Goal: Information Seeking & Learning: Learn about a topic

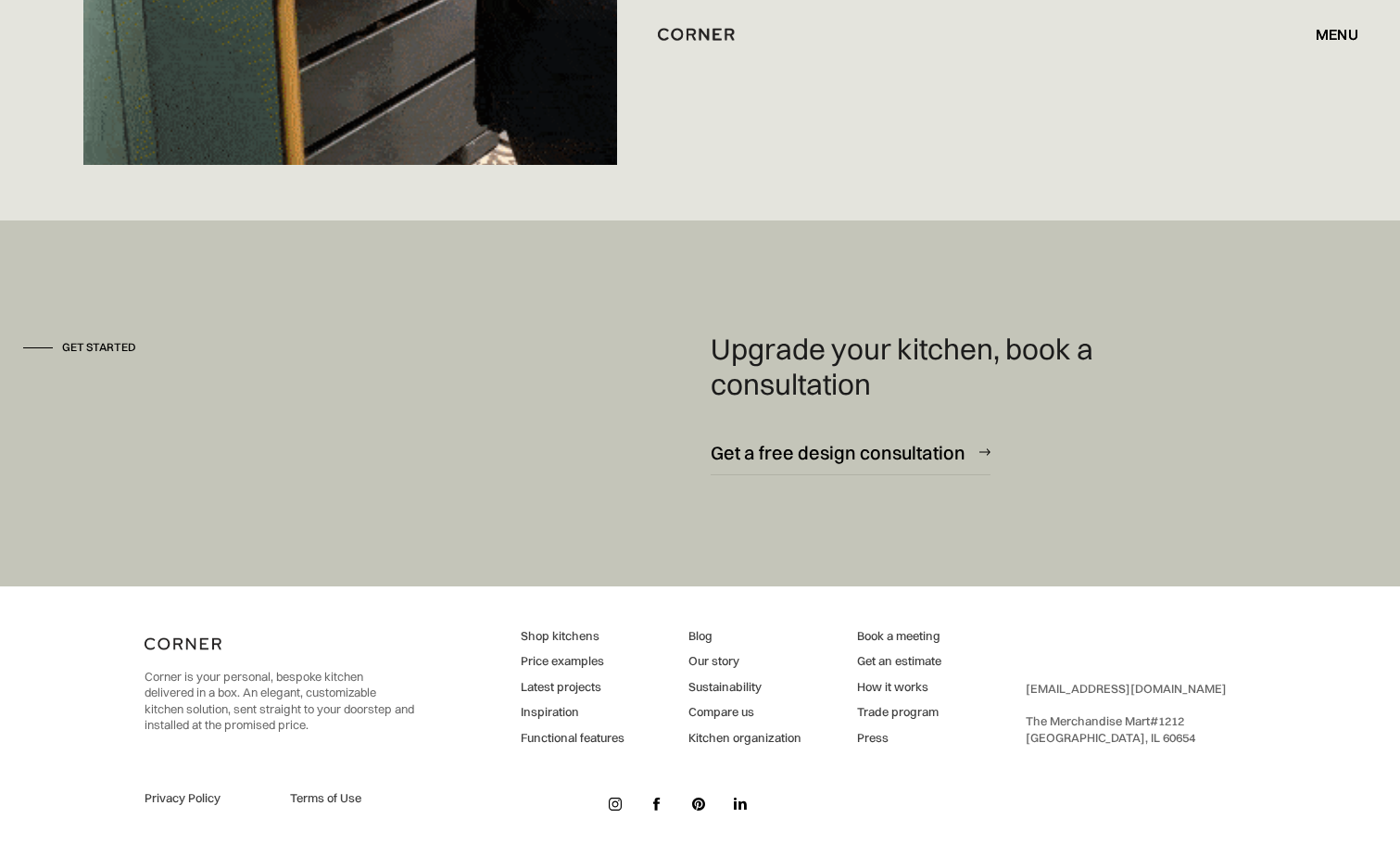
scroll to position [13749, 0]
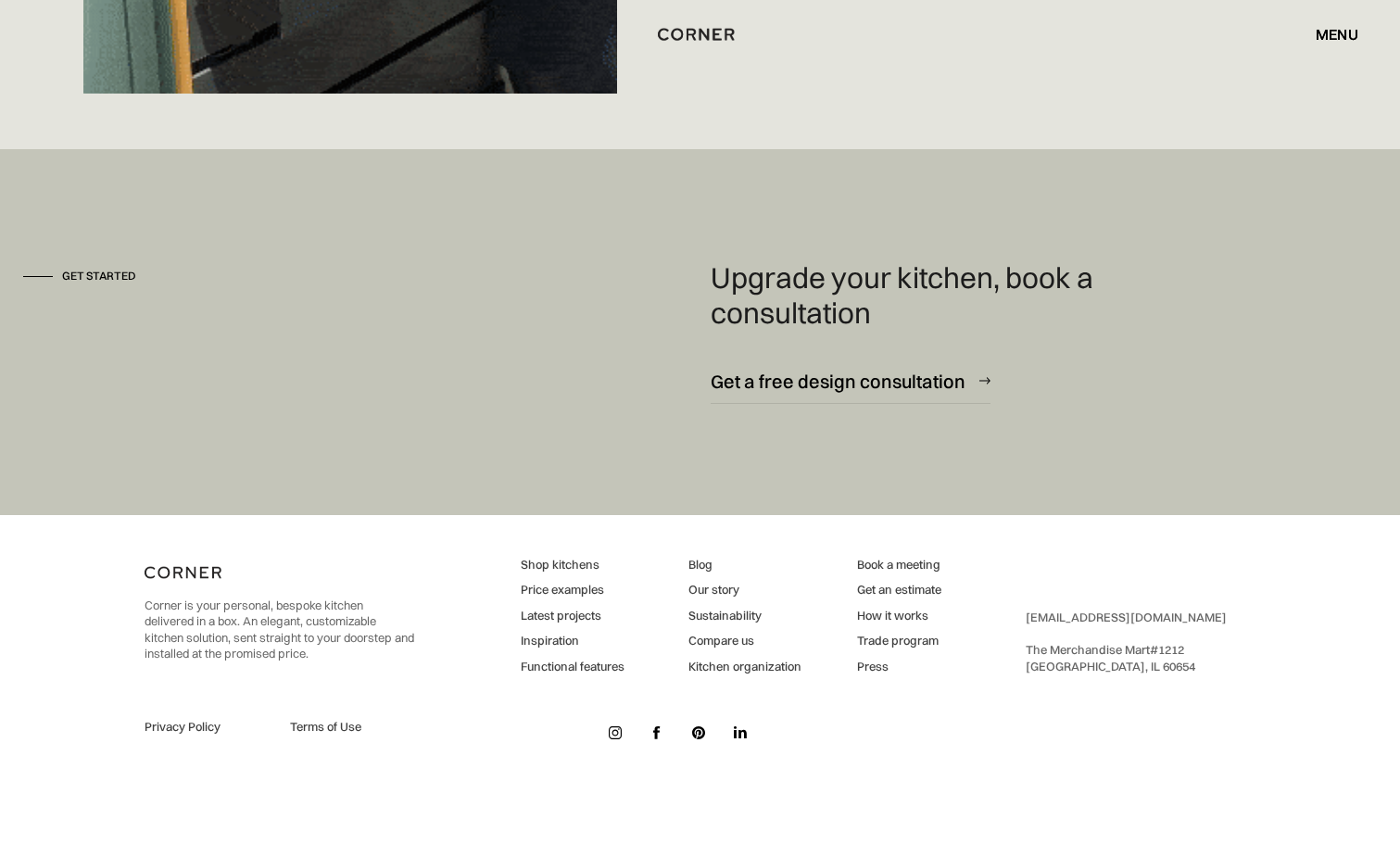
click at [567, 562] on link "Shop kitchens" at bounding box center [572, 565] width 104 height 17
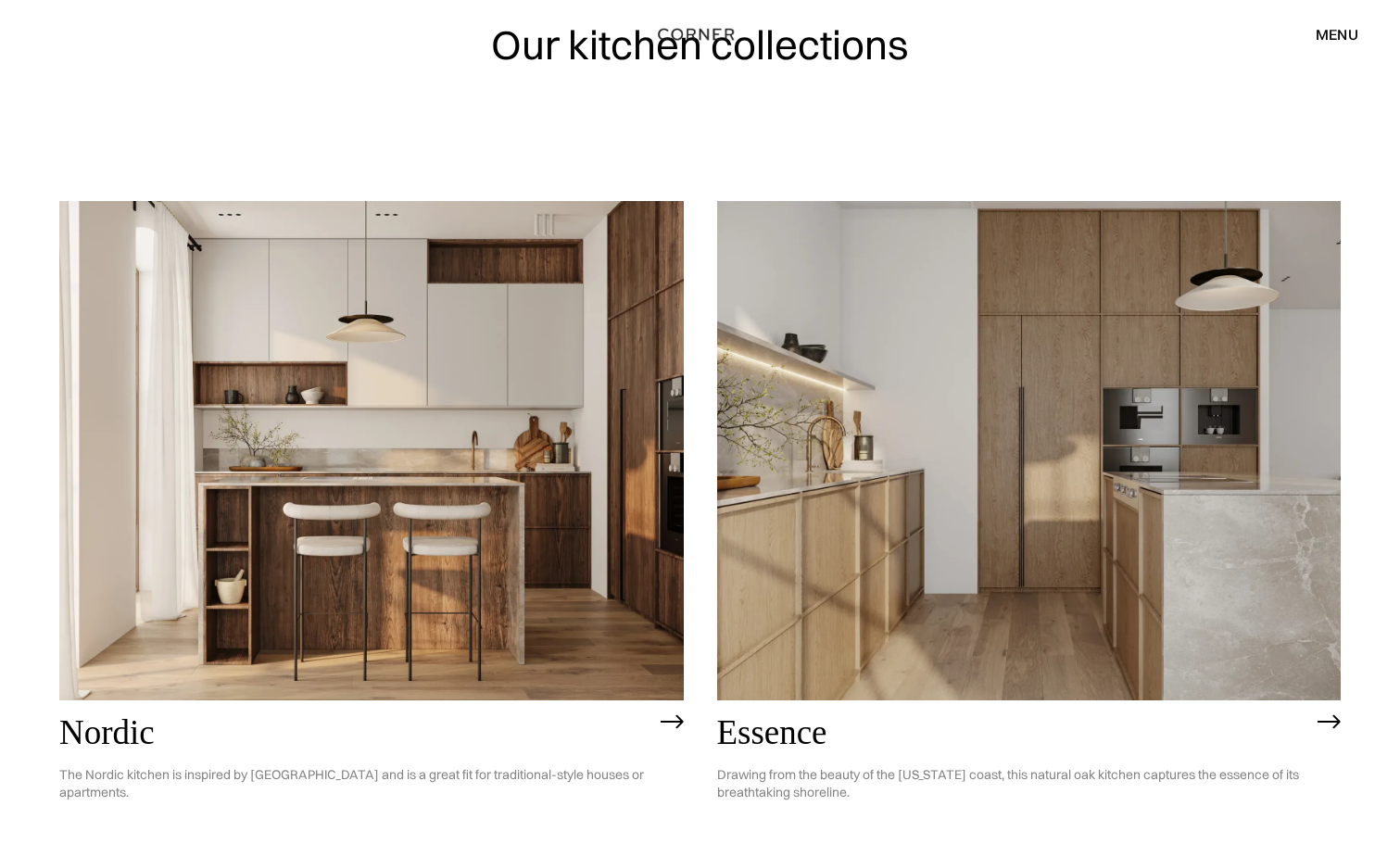
scroll to position [278, 0]
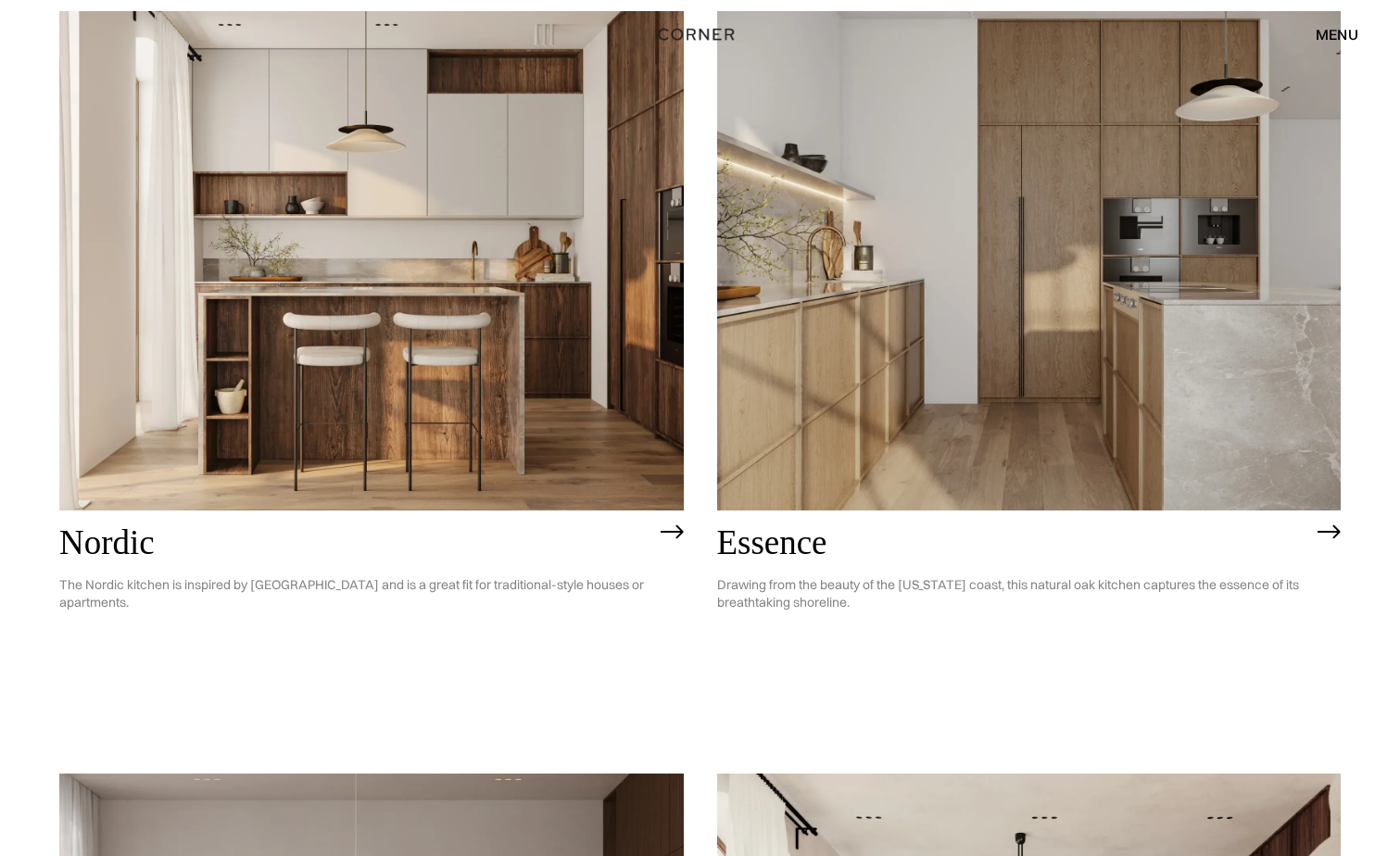
click at [897, 379] on img at bounding box center [1029, 261] width 624 height 499
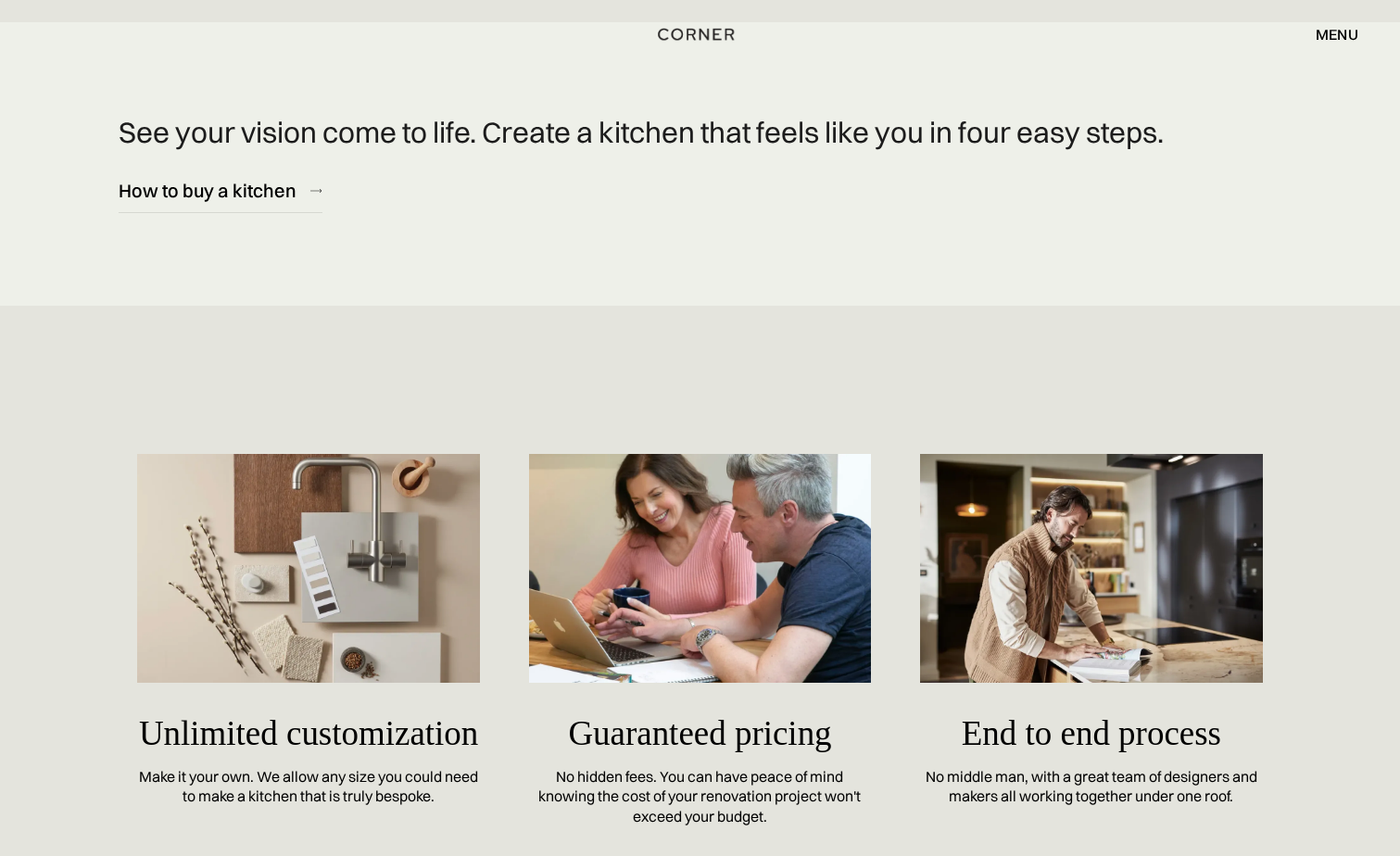
scroll to position [7597, 0]
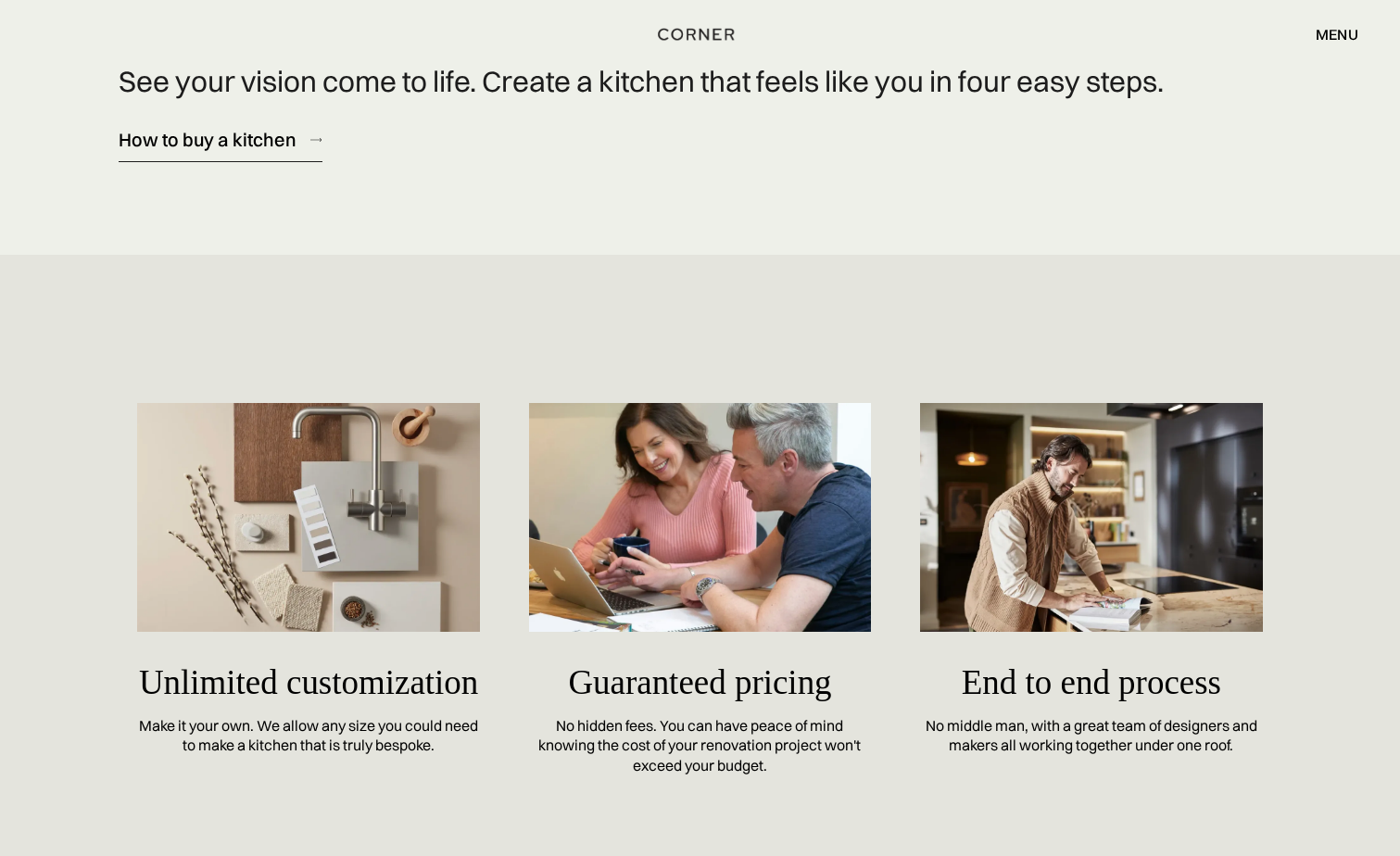
click at [202, 140] on div "How to buy a kitchen" at bounding box center [208, 139] width 178 height 25
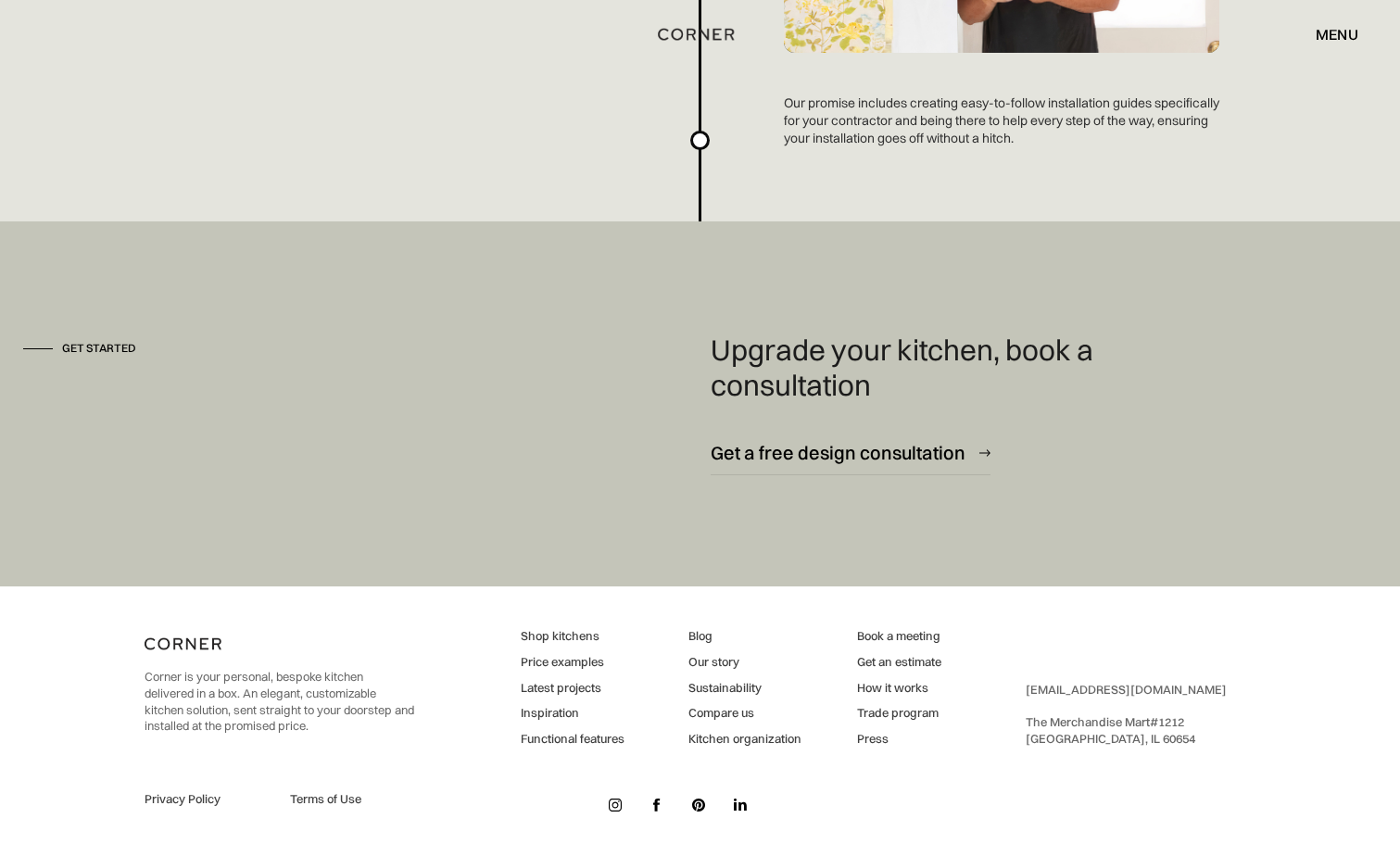
scroll to position [5009, 0]
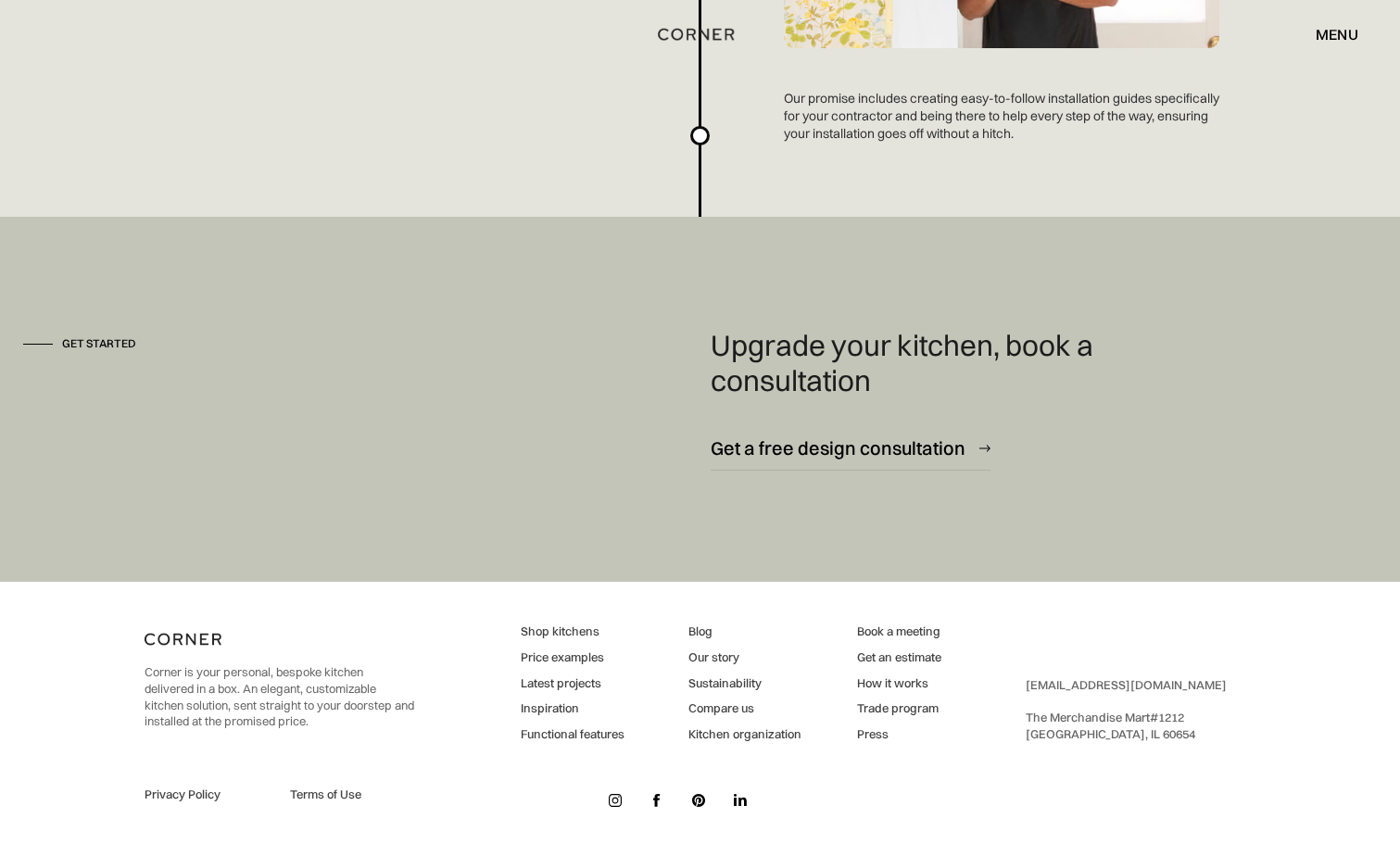
click at [715, 734] on link "Kitchen organization" at bounding box center [745, 735] width 113 height 17
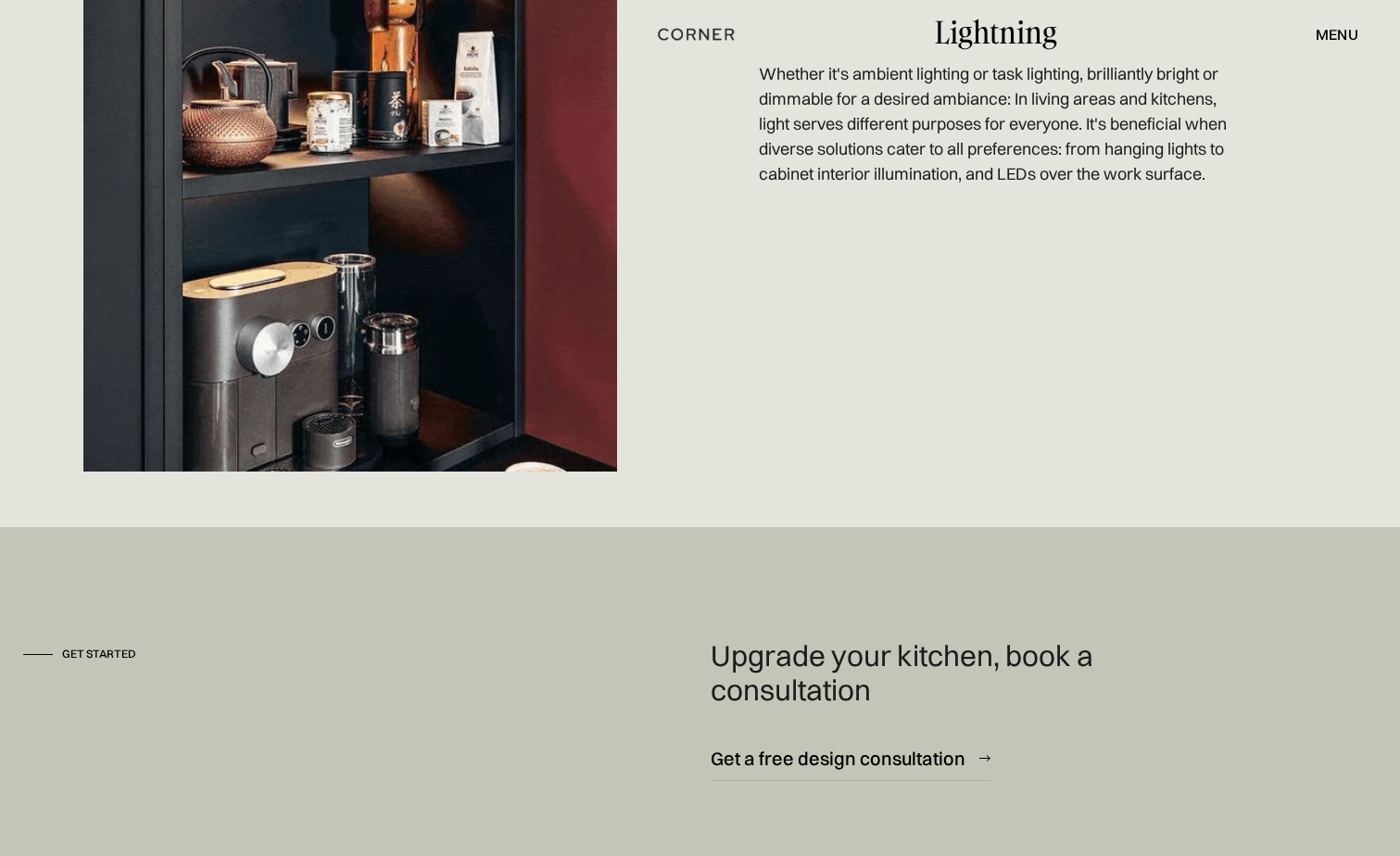
scroll to position [5936, 0]
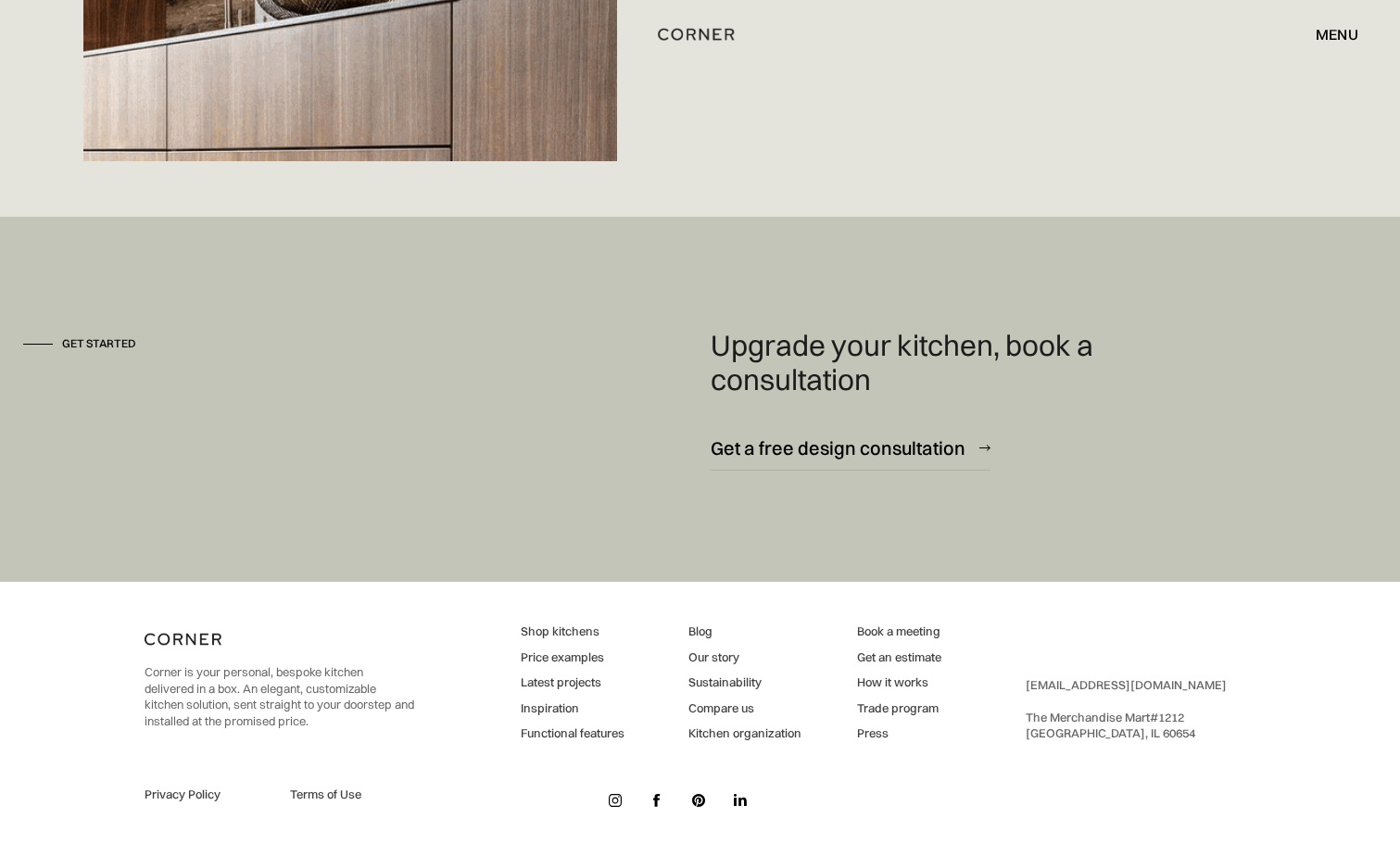
click at [578, 657] on link "Price examples" at bounding box center [572, 658] width 104 height 17
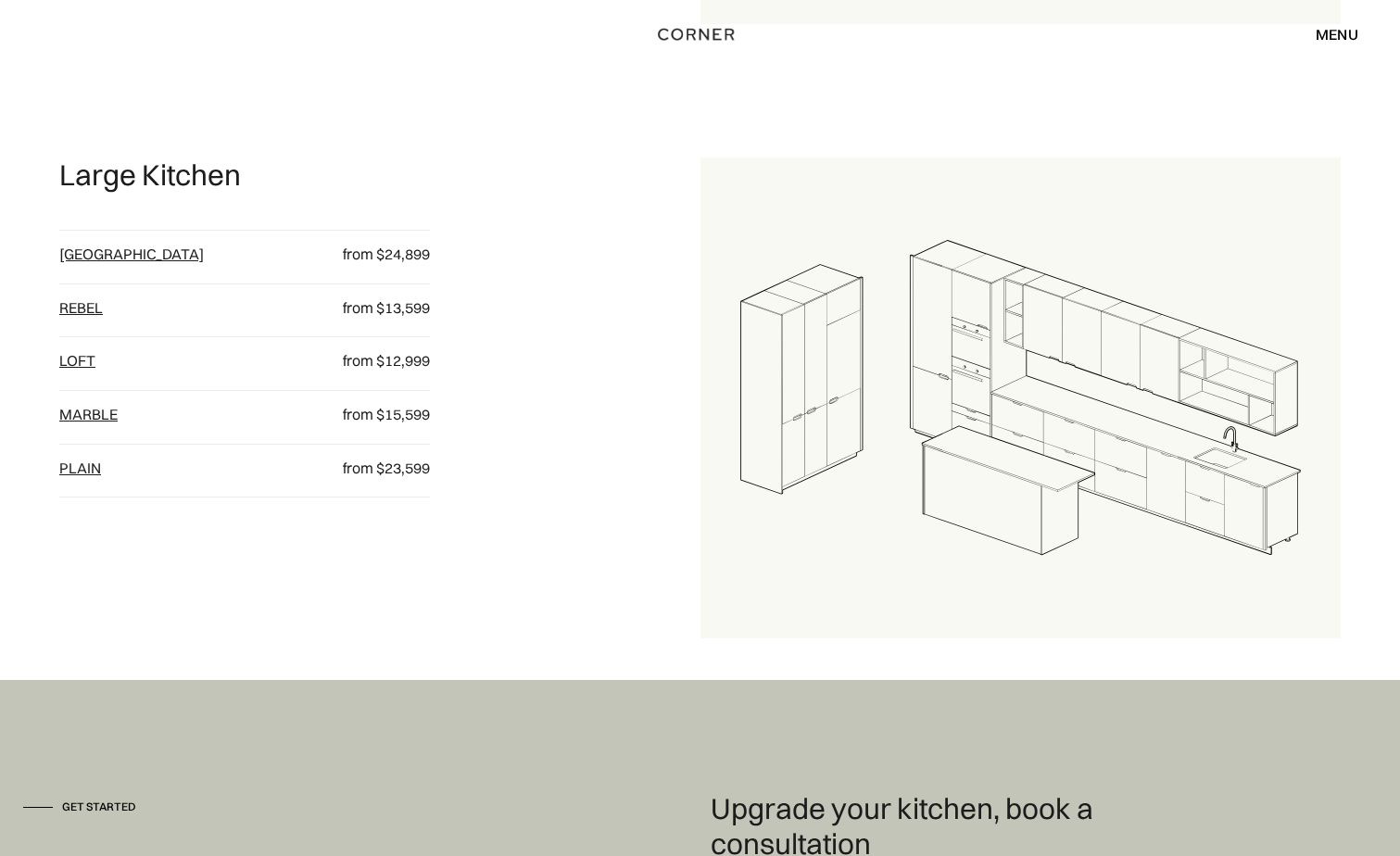
scroll to position [2597, 0]
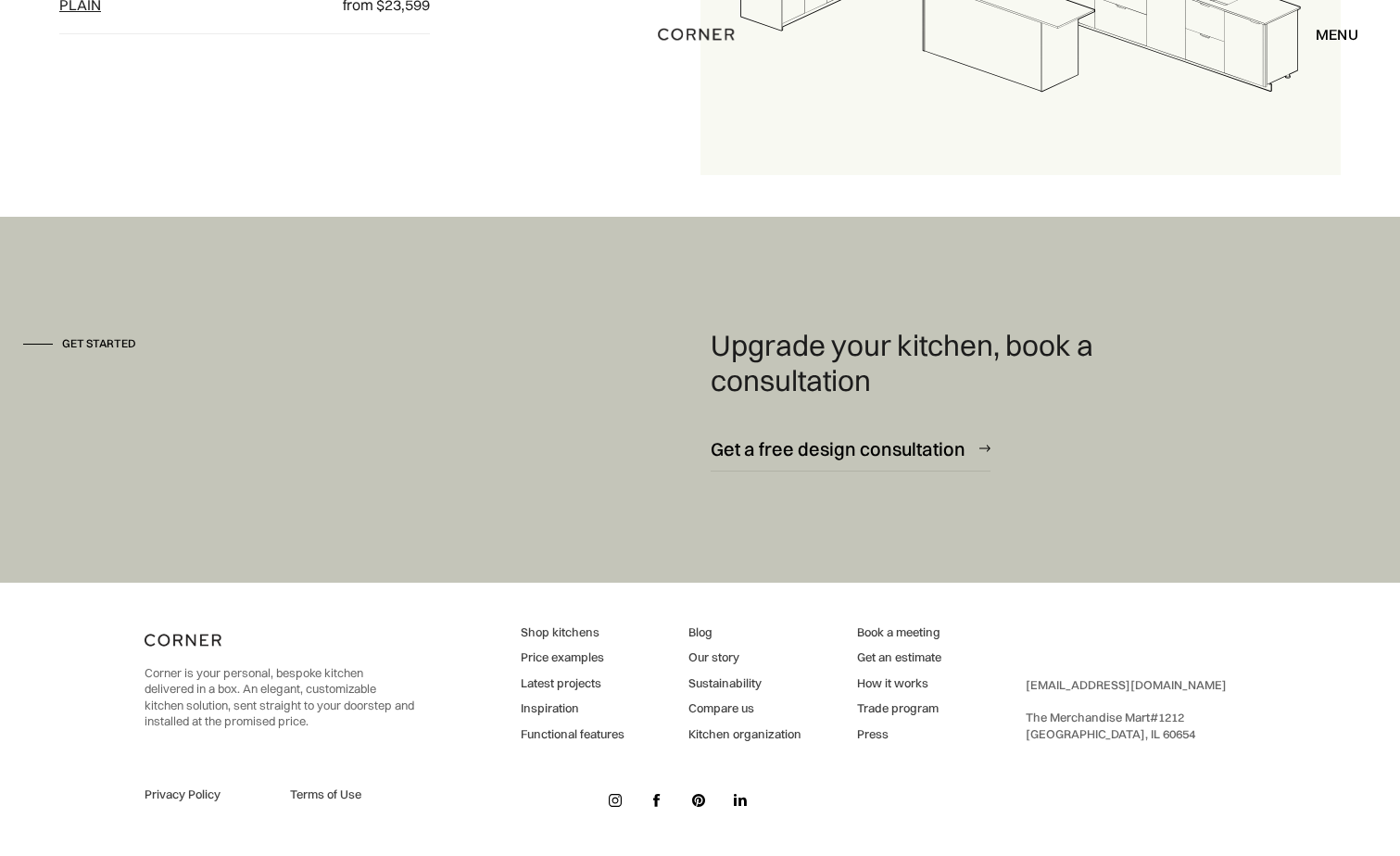
click at [894, 684] on link "How it works" at bounding box center [899, 684] width 84 height 17
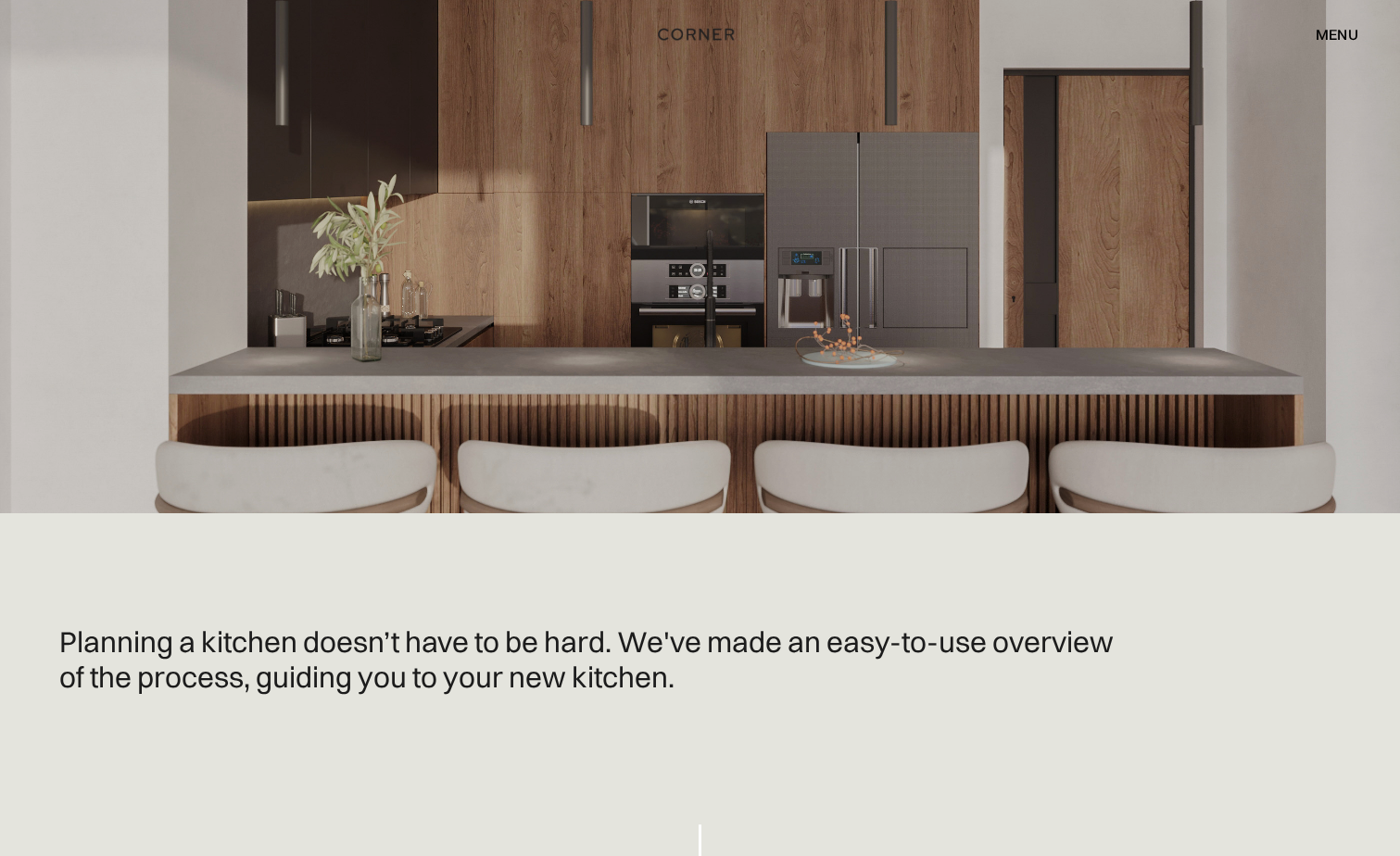
click at [1332, 29] on div "menu" at bounding box center [1338, 34] width 43 height 15
